Goal: Transaction & Acquisition: Obtain resource

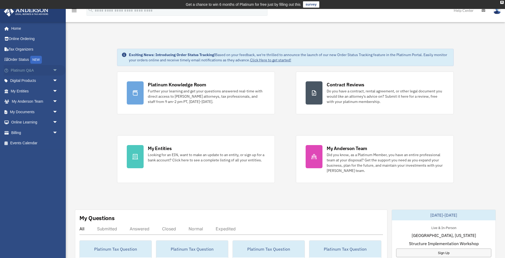
click at [28, 71] on link "Platinum Q&A arrow_drop_down" at bounding box center [35, 70] width 62 height 11
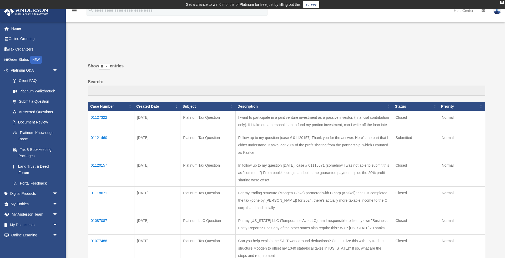
click at [100, 137] on td "01121460" at bounding box center [111, 145] width 46 height 28
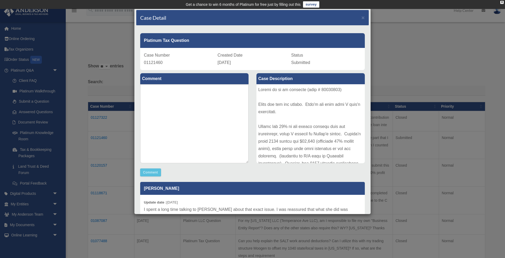
drag, startPoint x: 363, startPoint y: 18, endPoint x: 343, endPoint y: 18, distance: 20.2
click at [363, 18] on span "×" at bounding box center [362, 17] width 3 height 6
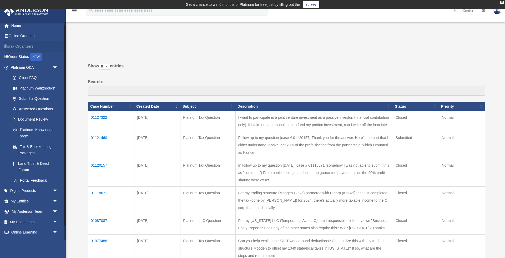
scroll to position [3, 0]
click at [20, 46] on link "Tax Organizers" at bounding box center [35, 46] width 62 height 11
click at [19, 42] on link "Tax Organizers" at bounding box center [35, 46] width 62 height 11
click at [15, 43] on link "Tax Organizers" at bounding box center [35, 46] width 62 height 11
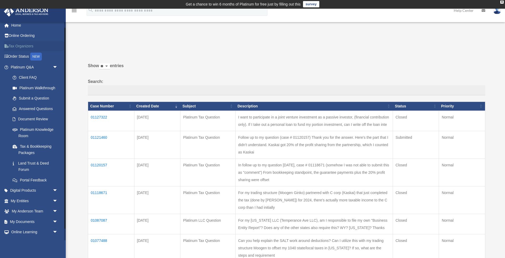
click at [15, 43] on link "Tax Organizers" at bounding box center [35, 46] width 62 height 11
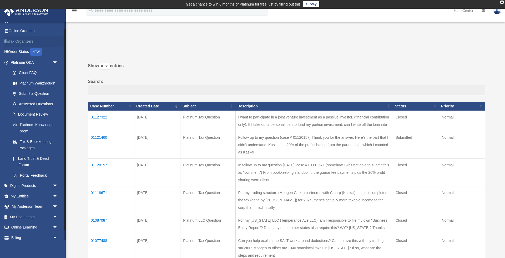
click at [15, 43] on link "Tax Organizers" at bounding box center [35, 41] width 62 height 11
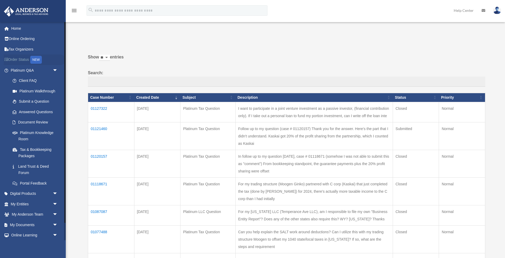
scroll to position [0, 0]
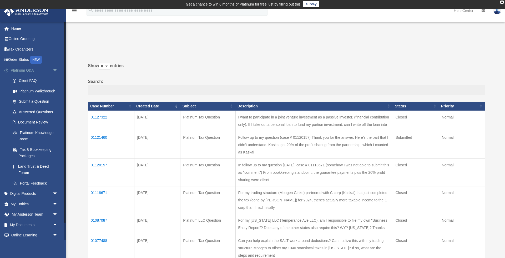
click at [54, 69] on span "arrow_drop_down" at bounding box center [58, 70] width 11 height 11
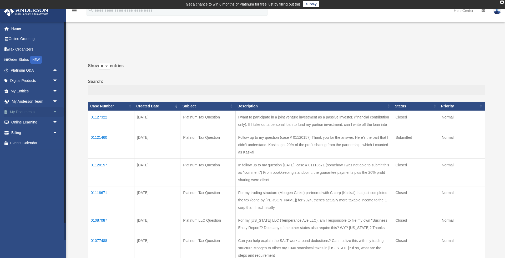
click at [54, 111] on span "arrow_drop_down" at bounding box center [58, 111] width 11 height 11
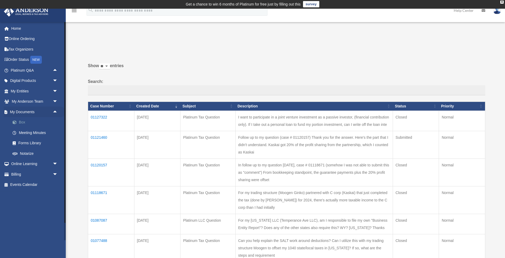
click at [22, 121] on link "Box" at bounding box center [36, 122] width 58 height 11
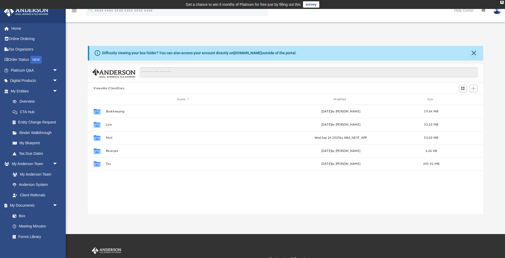
scroll to position [120, 395]
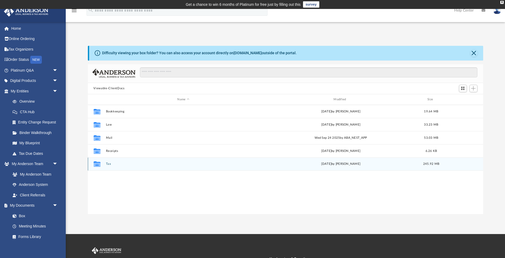
click at [98, 165] on icon "grid" at bounding box center [96, 164] width 7 height 4
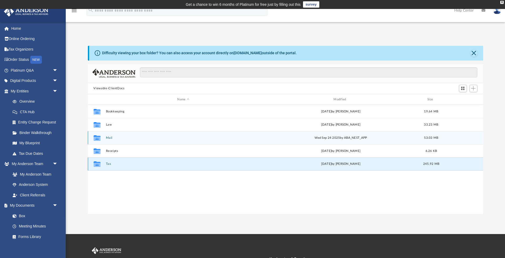
scroll to position [1, 0]
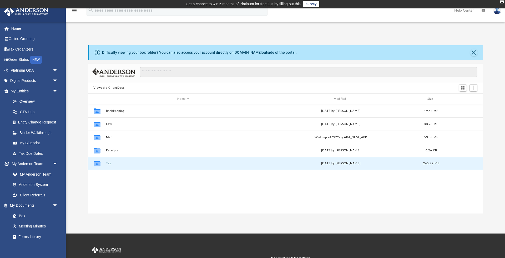
click at [99, 163] on icon "grid" at bounding box center [96, 164] width 7 height 4
click at [110, 164] on button "Tax" at bounding box center [183, 163] width 155 height 3
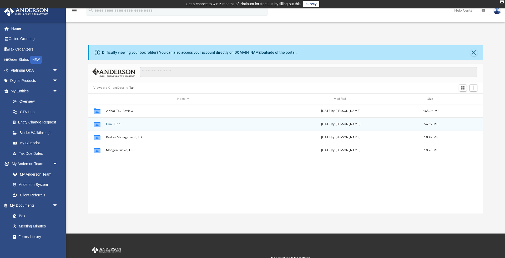
click at [117, 123] on button "Hua, Tinh" at bounding box center [183, 123] width 155 height 3
click at [111, 124] on button "2024" at bounding box center [183, 123] width 155 height 3
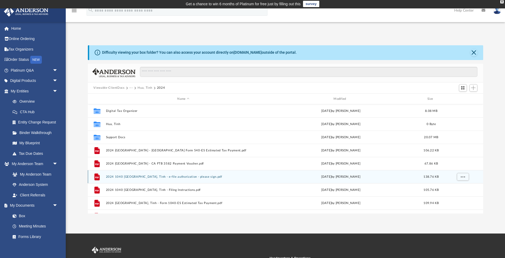
click at [158, 176] on button "2024 1040 [GEOGRAPHIC_DATA], Tinh - e-file authorization - please sign.pdf" at bounding box center [183, 176] width 155 height 3
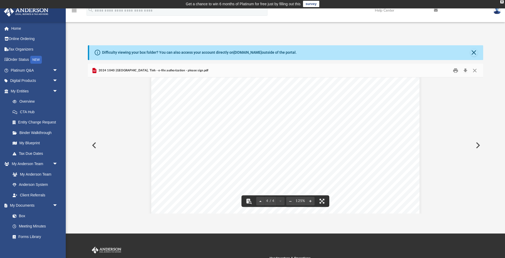
scroll to position [1126, 0]
click at [94, 144] on button "Preview" at bounding box center [94, 145] width 12 height 15
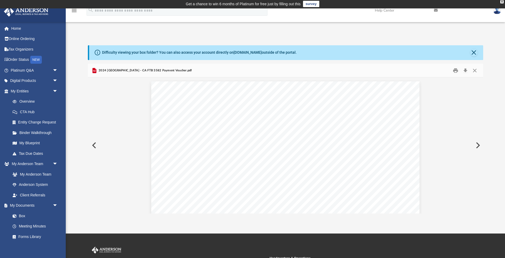
scroll to position [1, 0]
click at [473, 69] on button "Close" at bounding box center [474, 70] width 9 height 8
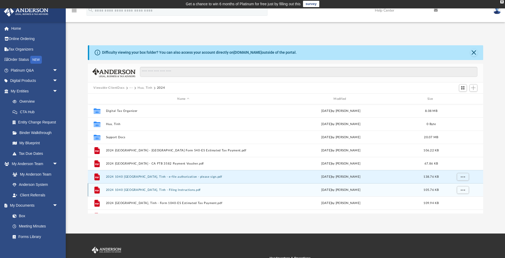
click at [162, 192] on div "File 2024 1040 Hua, Tinh - Filing Instructions.pdf Fri Sep 26 2025 by Jasmine S…" at bounding box center [285, 189] width 395 height 13
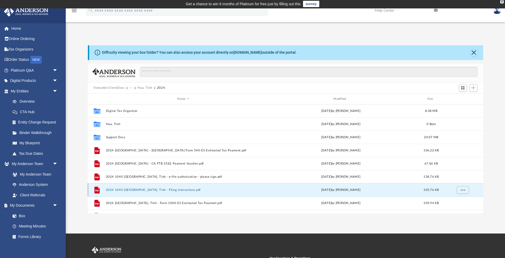
click at [162, 192] on div "File 2024 1040 Hua, Tinh - Filing Instructions.pdf Fri Sep 26 2025 by Jasmine S…" at bounding box center [285, 189] width 395 height 13
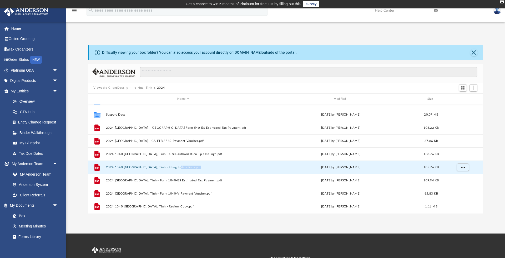
scroll to position [23, 0]
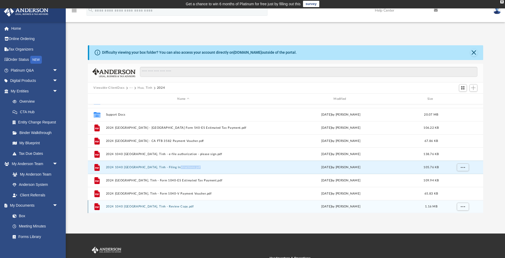
click at [148, 206] on button "2024 1040 [GEOGRAPHIC_DATA], Tinh - Review Copy.pdf" at bounding box center [183, 206] width 155 height 3
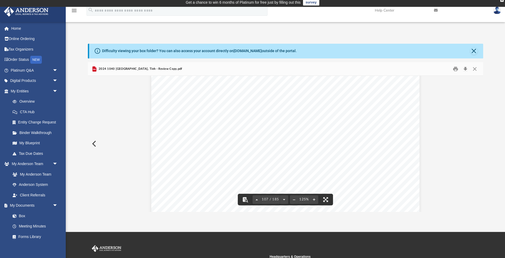
scroll to position [36332, 0]
click at [465, 67] on button "Download" at bounding box center [464, 69] width 9 height 8
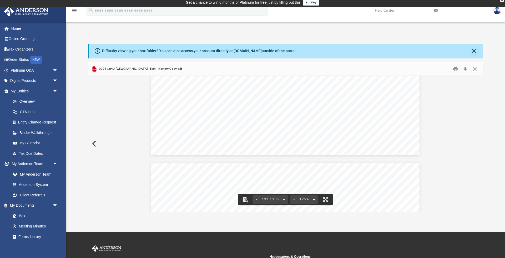
scroll to position [44666, 0]
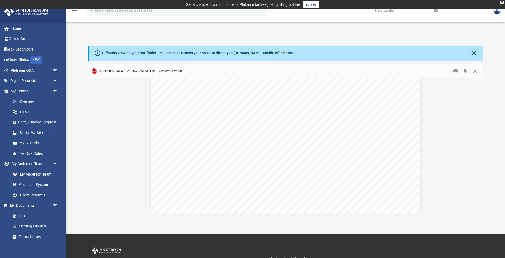
click at [496, 13] on img at bounding box center [497, 11] width 8 height 8
click at [405, 45] on link "Logout" at bounding box center [411, 45] width 53 height 11
